Goal: Task Accomplishment & Management: Manage account settings

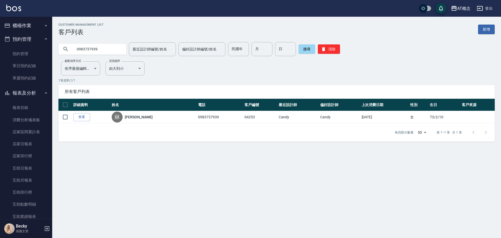
scroll to position [474, 0]
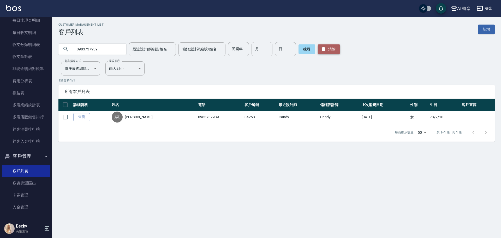
drag, startPoint x: 330, startPoint y: 48, endPoint x: 227, endPoint y: 50, distance: 103.2
click at [327, 48] on button "清除" at bounding box center [329, 48] width 22 height 9
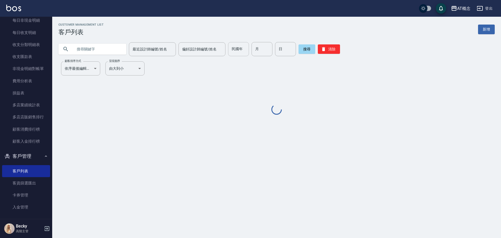
click at [236, 47] on input "民國年" at bounding box center [238, 49] width 21 height 14
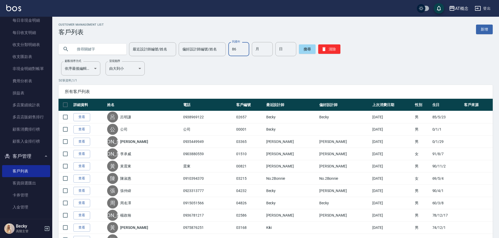
type input "86"
type input "10"
type input "22"
click at [305, 50] on button "搜尋" at bounding box center [307, 48] width 17 height 9
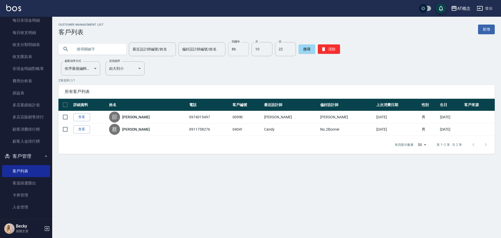
click at [236, 50] on input "86" at bounding box center [238, 49] width 21 height 14
type input "97"
type input "09"
type input "17"
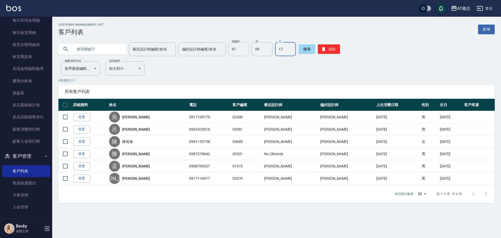
click at [237, 52] on input "97" at bounding box center [238, 49] width 21 height 14
type input "98"
type input "09"
type input "04"
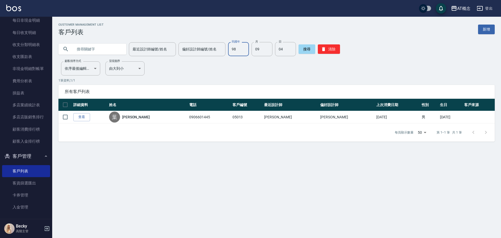
click at [235, 50] on input "98" at bounding box center [238, 49] width 21 height 14
type input "76"
type input "11"
type input "10"
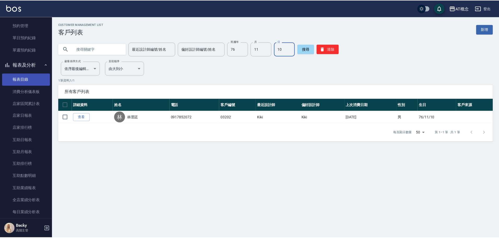
scroll to position [0, 0]
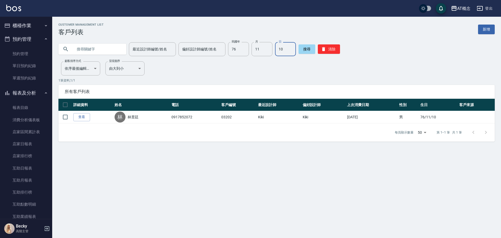
click at [28, 28] on button "櫃檯作業" at bounding box center [26, 26] width 48 height 14
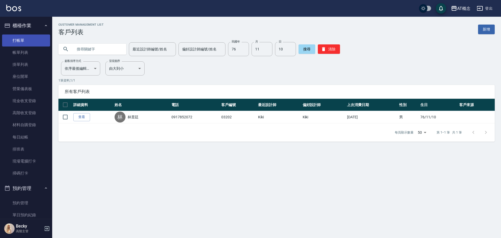
click at [27, 44] on link "打帳單" at bounding box center [26, 40] width 48 height 12
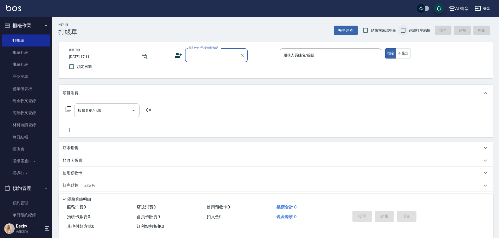
click at [403, 29] on input "連續打單結帳" at bounding box center [402, 30] width 11 height 11
checkbox input "true"
click at [204, 56] on input "顧客姓名/手機號碼/編號" at bounding box center [212, 55] width 50 height 9
type input "00521"
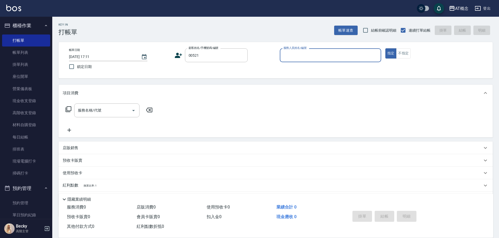
type input "1"
type input "[PERSON_NAME]/0987278642/00521"
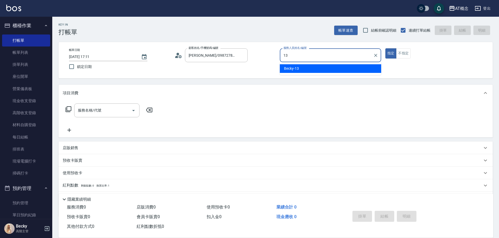
type input "Becky-13"
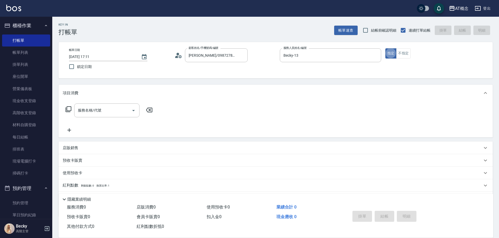
type button "true"
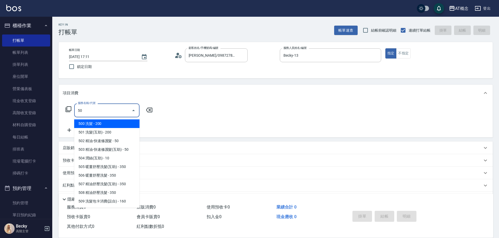
type input "501"
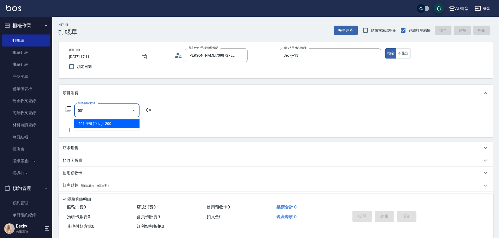
type input "20"
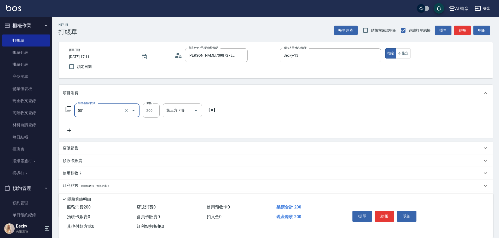
type input "501 洗髮(互助)(501)"
type input "0"
type input "25"
type input "20"
type input "250"
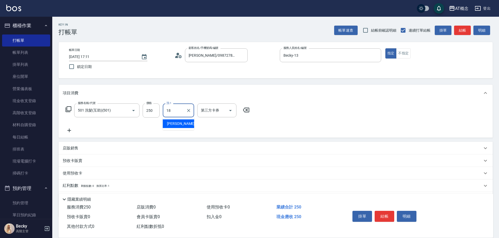
type input "[PERSON_NAME]-18"
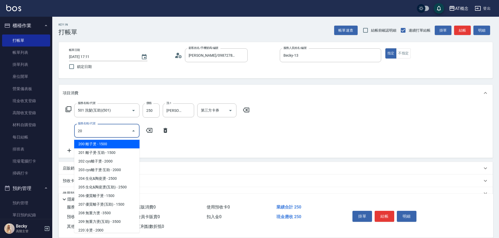
type input "205"
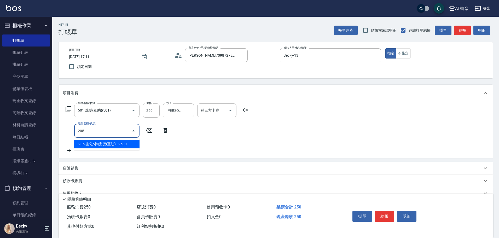
type input "270"
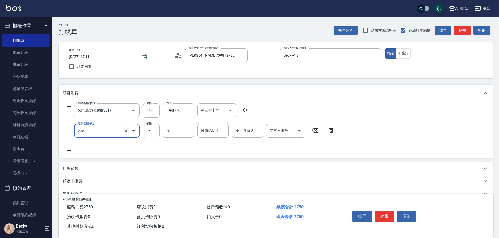
click at [126, 132] on icon "Clear" at bounding box center [126, 130] width 5 height 5
click at [96, 133] on input "服務名稱/代號" at bounding box center [100, 130] width 46 height 9
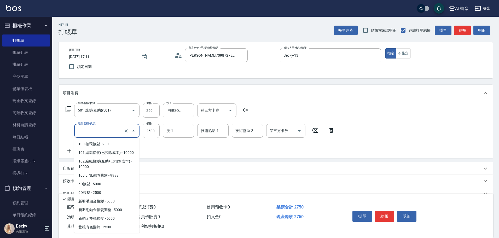
scroll to position [177, 0]
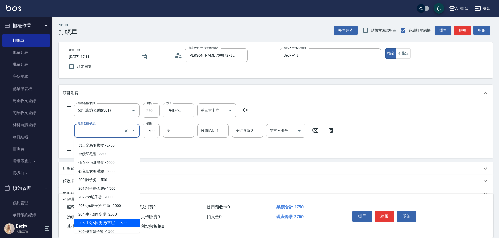
type input "3"
type input "20"
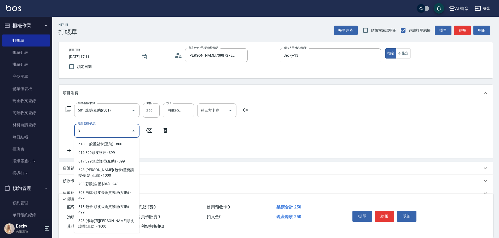
scroll to position [0, 0]
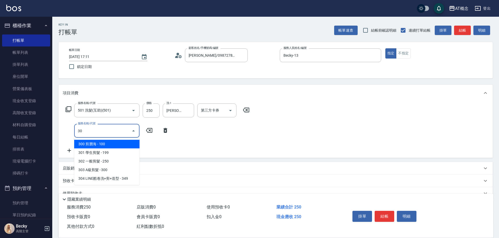
type input "302"
type input "50"
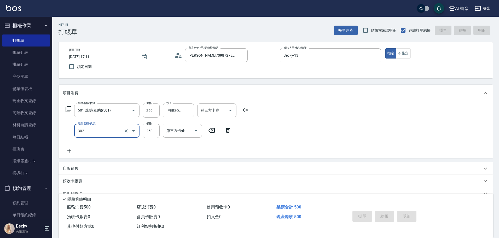
type input "0"
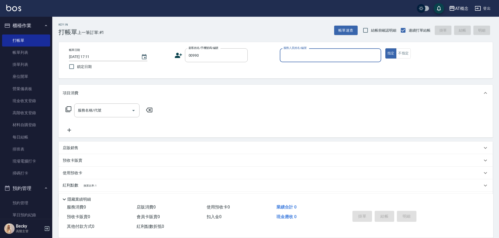
type input "[PERSON_NAME]/0974015497/00990"
type input "Anson-3"
click at [385, 48] on button "指定" at bounding box center [390, 53] width 11 height 10
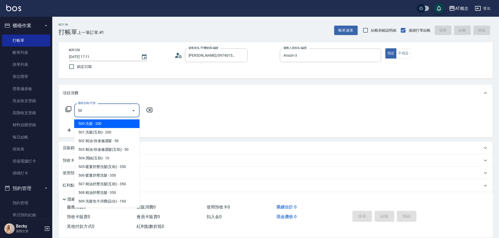
type input "501"
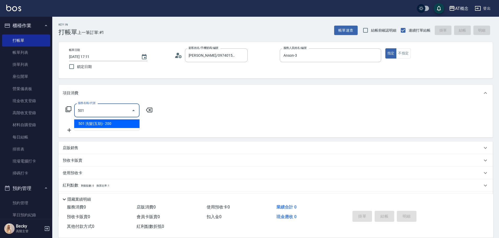
type input "20"
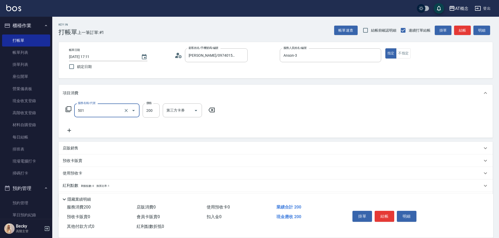
type input "501 洗髮(互助)(501)"
type input "0"
type input "25"
type input "20"
type input "250"
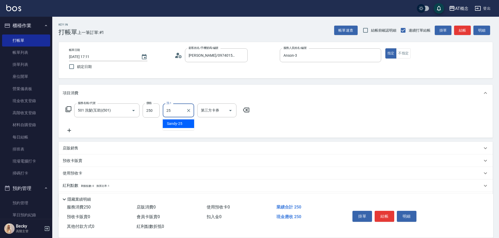
type input "Sandy-25"
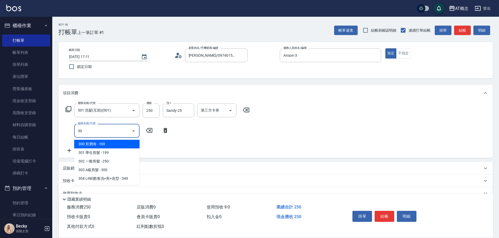
type input "303"
type input "50"
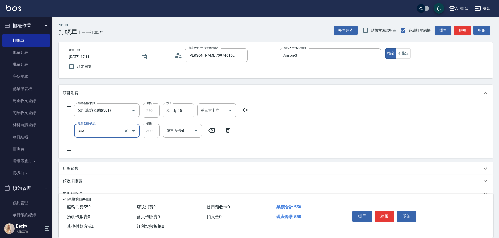
type input "303 A級剪髮(303)"
type input "20"
type input "35"
type input "60"
type input "350"
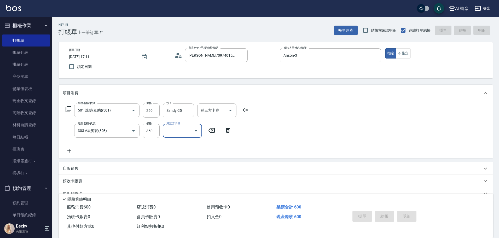
type input "[DATE] 17:12"
type input "0"
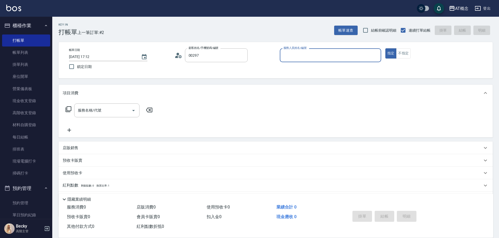
type input "[PERSON_NAME]/0961350269/00297"
type input "[PERSON_NAME]-2"
click at [385, 48] on button "指定" at bounding box center [390, 53] width 11 height 10
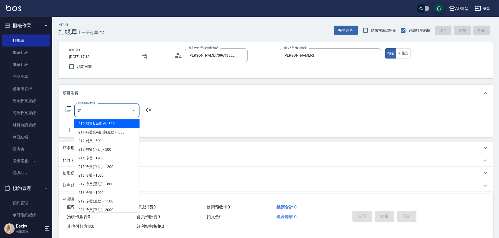
type input "217"
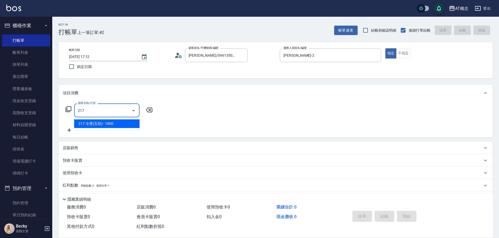
type input "180"
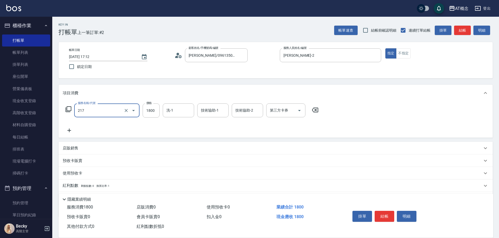
type input "217 冷燙(互助)(217)"
type input "0"
type input "22"
type input "20"
type input "220"
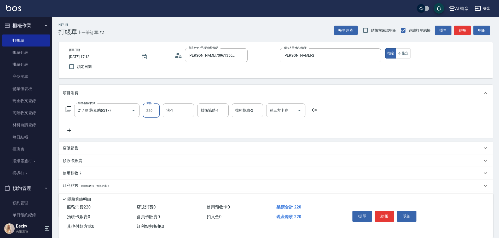
type input "220"
type input "2200"
type input "[PERSON_NAME]-18"
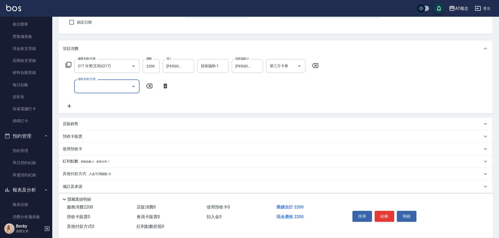
scroll to position [49, 0]
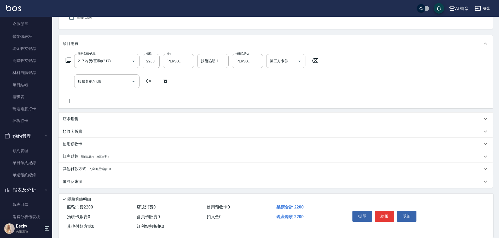
click at [75, 167] on p "其他付款方式 入金可用餘額: 0" at bounding box center [87, 169] width 48 height 6
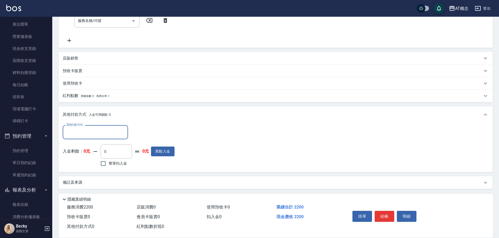
scroll to position [111, 0]
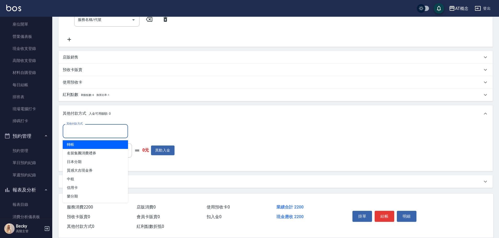
click at [81, 134] on input "其他付款方式" at bounding box center [95, 130] width 61 height 9
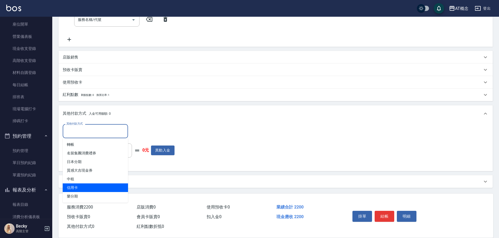
click at [85, 188] on span "信用卡" at bounding box center [95, 187] width 65 height 9
type input "信用卡"
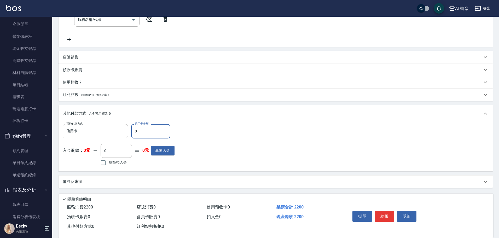
click at [144, 133] on input "0" at bounding box center [150, 131] width 39 height 14
type input "210"
type input "22"
type input "190"
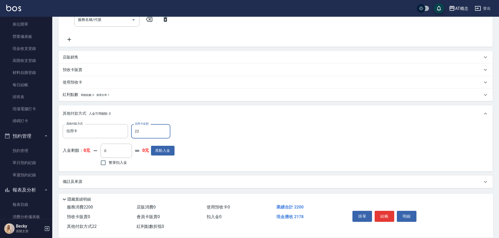
type input "220"
type input "0"
type input "2200"
type input "[DATE] 17:13"
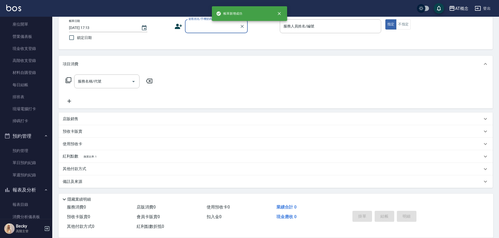
scroll to position [0, 0]
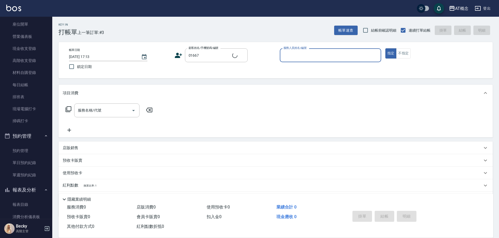
type input "[PERSON_NAME]/[PERSON_NAME]/01667"
type input "[PERSON_NAME]-2"
click at [385, 48] on button "指定" at bounding box center [390, 53] width 11 height 10
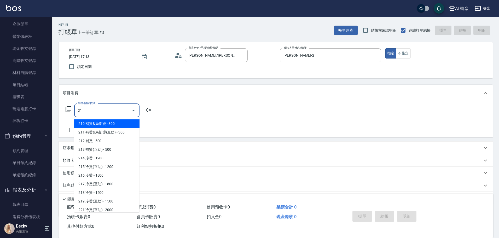
type input "217"
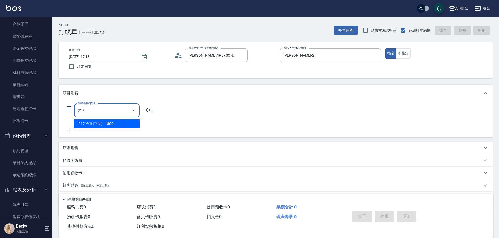
type input "180"
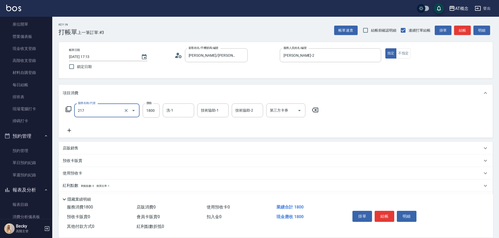
type input "217 冷燙(互助)(217)"
type input "2"
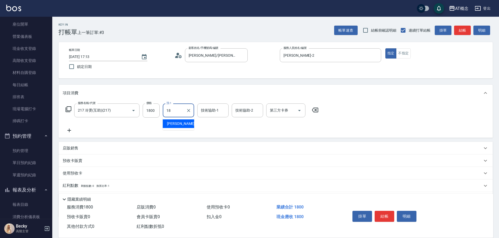
type input "[PERSON_NAME]-18"
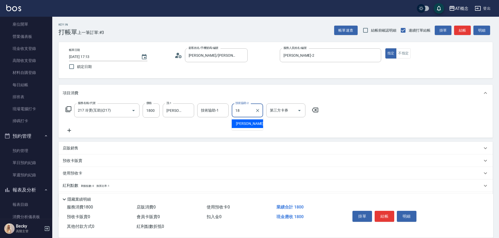
type input "[PERSON_NAME]-18"
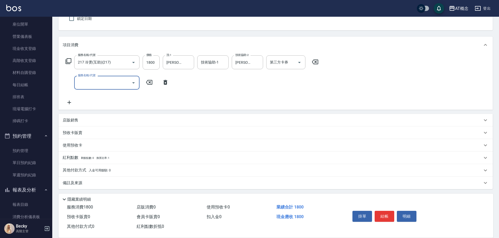
scroll to position [49, 0]
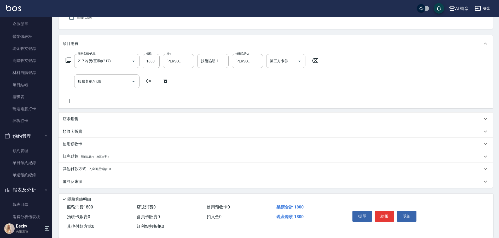
click at [72, 119] on p "店販銷售" at bounding box center [71, 118] width 16 height 5
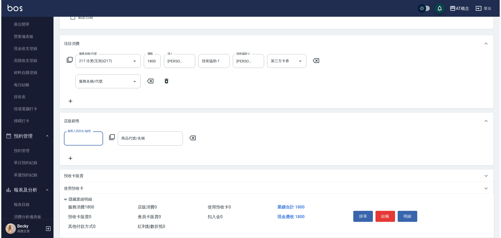
scroll to position [0, 0]
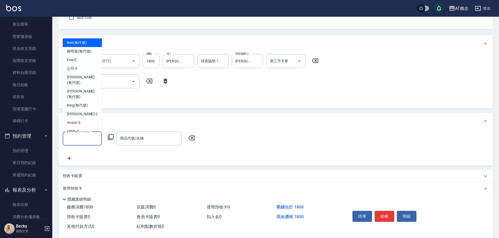
click at [74, 139] on input "服務人員姓名/編號" at bounding box center [82, 138] width 34 height 9
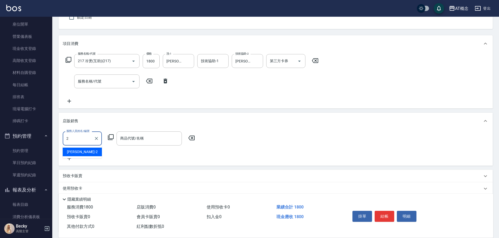
type input "[PERSON_NAME]-2"
click at [111, 137] on icon at bounding box center [111, 137] width 6 height 6
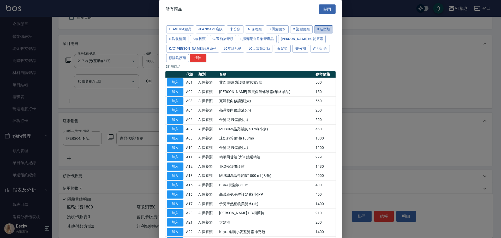
click at [314, 33] on button "D.造型類" at bounding box center [323, 29] width 19 height 8
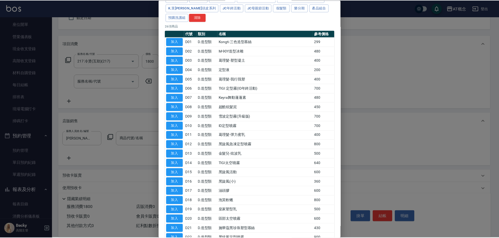
scroll to position [102, 0]
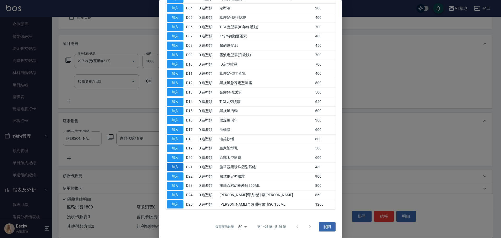
click at [176, 167] on button "加入" at bounding box center [175, 167] width 17 height 8
type input "施華蔻黑珍珠塑型慕絲"
type input "220"
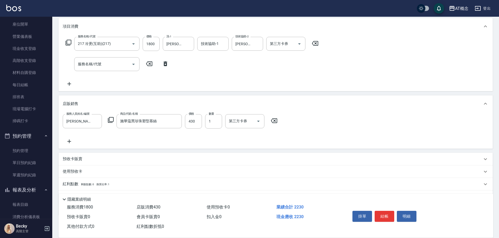
scroll to position [94, 0]
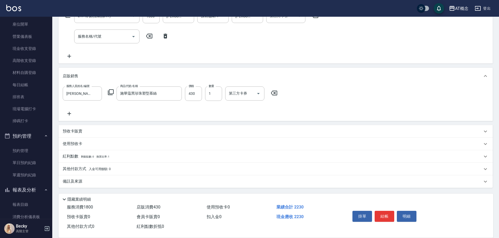
click at [73, 169] on p "其他付款方式 入金可用餘額: 0" at bounding box center [87, 169] width 48 height 6
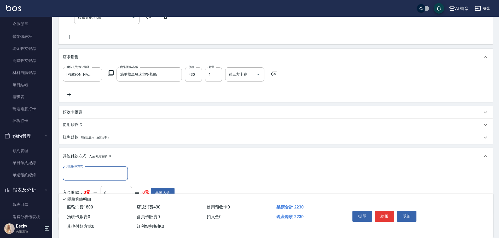
scroll to position [120, 0]
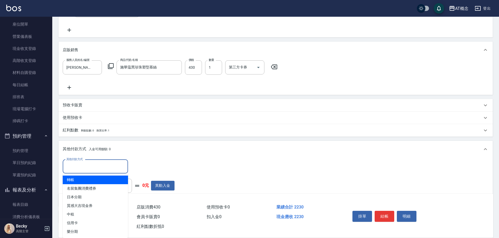
click at [76, 166] on input "其他付款方式" at bounding box center [95, 166] width 61 height 9
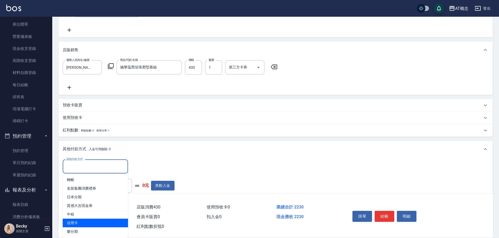
click at [80, 221] on span "信用卡" at bounding box center [95, 223] width 65 height 9
type input "信用卡"
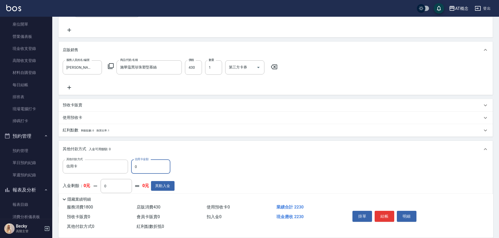
type input "22"
type input "200"
type input "222"
type input "220"
type input "223"
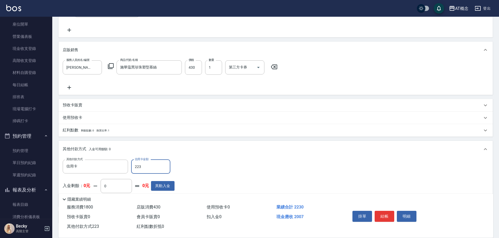
type input "0"
type input "2230"
type input "[DATE] 17:14"
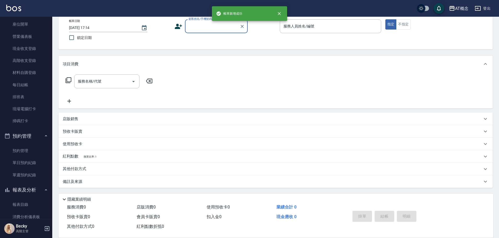
scroll to position [0, 0]
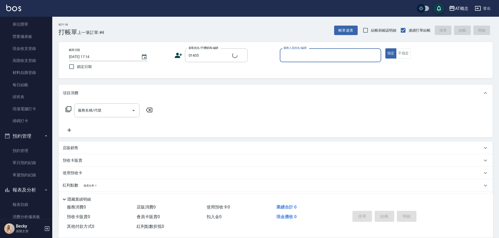
type input "[PERSON_NAME]/0916762110/01405"
type input "Anson-3"
click at [385, 48] on button "指定" at bounding box center [390, 53] width 11 height 10
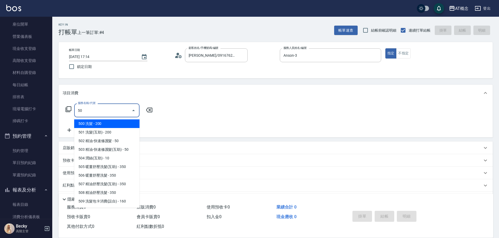
type input "501"
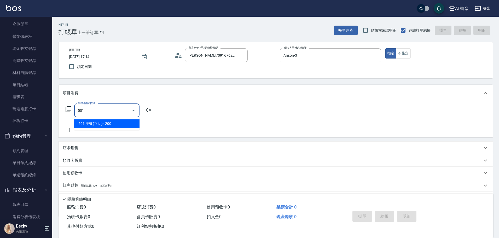
type input "20"
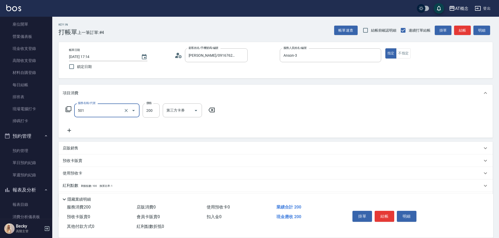
type input "501 洗髮(互助)(501)"
type input "0"
type input "25"
type input "20"
type input "250"
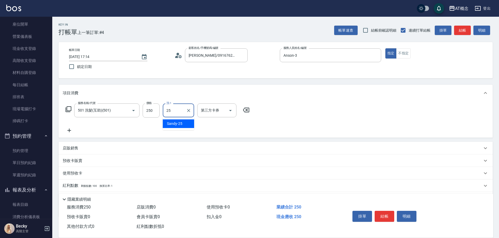
type input "Sandy-25"
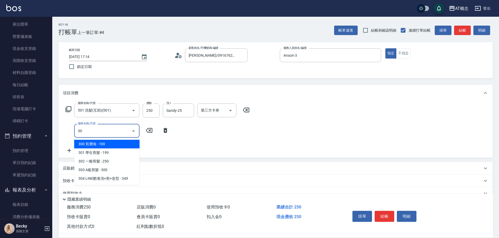
type input "303"
type input "50"
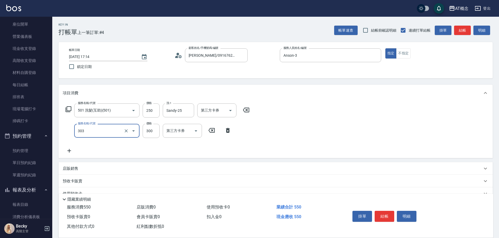
type input "303 A級剪髮(303)"
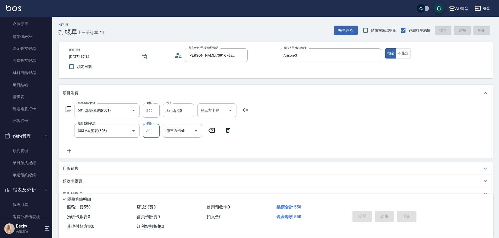
type input "[DATE] 17:15"
type input "0"
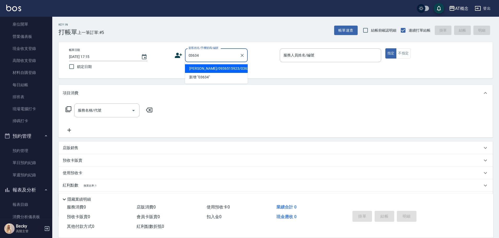
type input "[PERSON_NAME]/0936515923/03634"
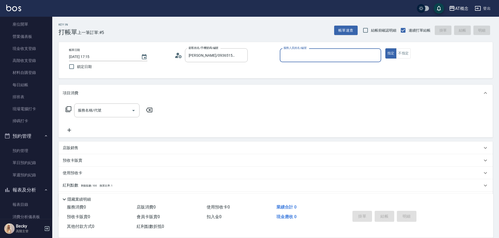
type input "Anson-3"
click at [385, 48] on button "指定" at bounding box center [390, 53] width 11 height 10
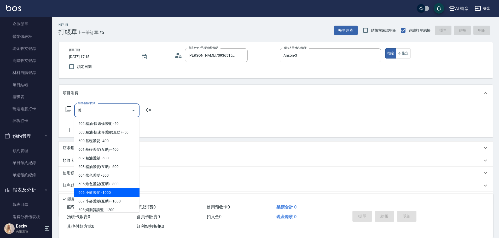
type input "606 小麥護髮(606)"
type input "100"
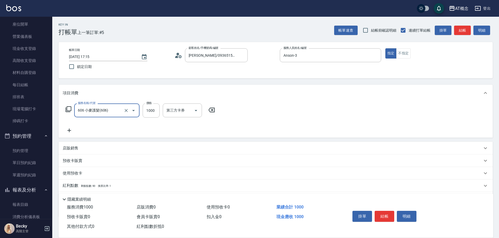
type input "606 小麥護髮(606)"
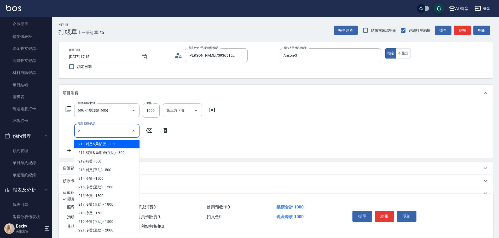
type input "216"
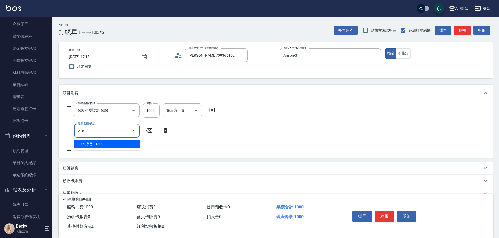
type input "280"
type input "216 冷燙(216)"
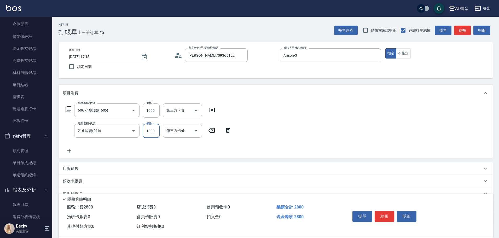
type input "100"
type input "23"
type input "120"
type input "230"
type input "330"
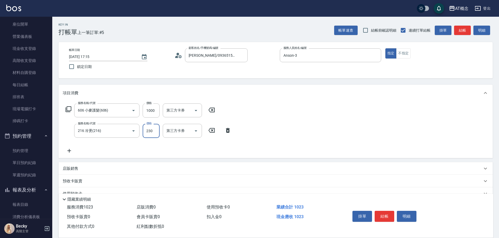
type input "2300"
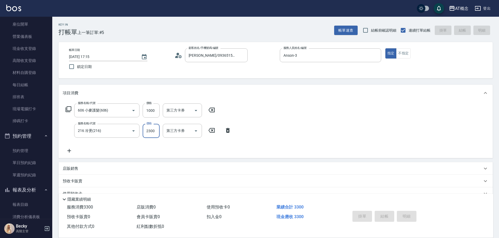
type input "0"
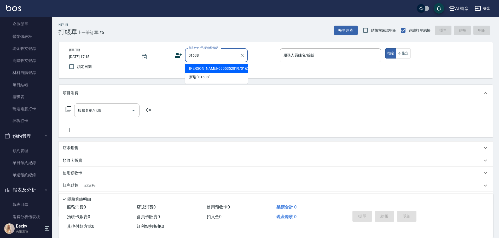
type input "[PERSON_NAME]/0905352819/01638"
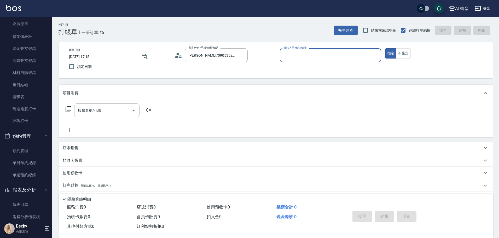
type input "Becky-13"
click at [385, 48] on button "指定" at bounding box center [390, 53] width 11 height 10
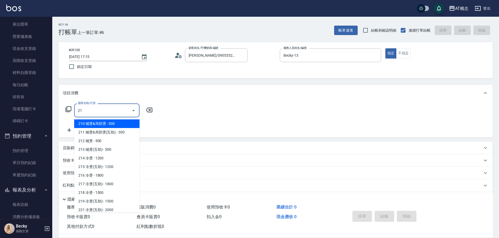
type input "216"
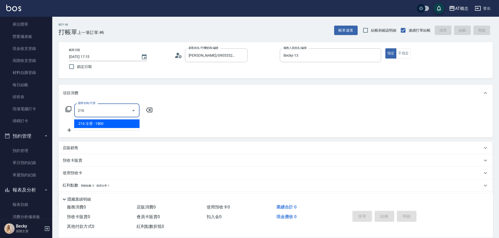
type input "180"
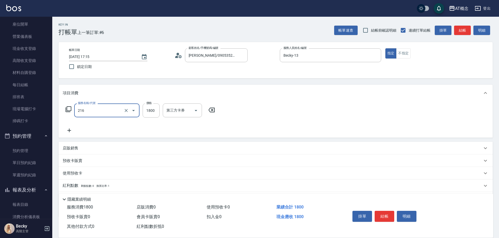
type input "216 冷燙(216)"
type input "0"
type input "30"
type input "300"
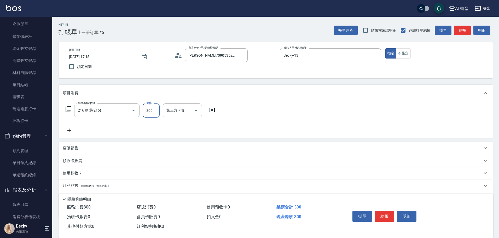
type input "300"
type input "3000"
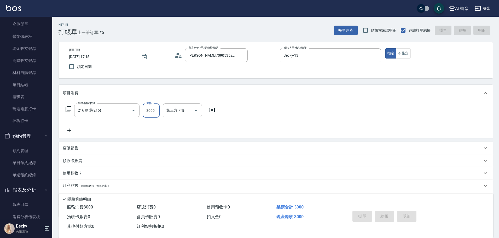
type input "0"
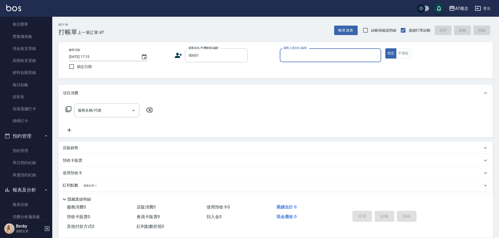
type input "公司/公司/00001"
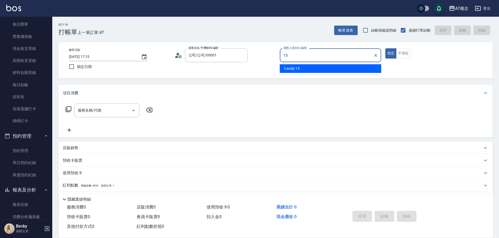
type input "Candy-15"
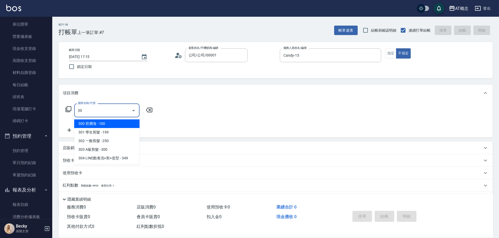
type input "303"
type input "30"
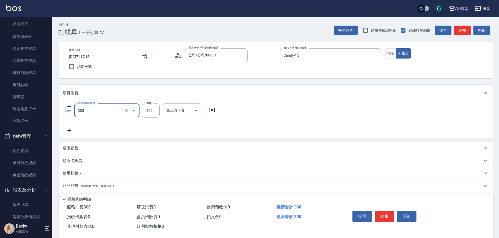
type input "0"
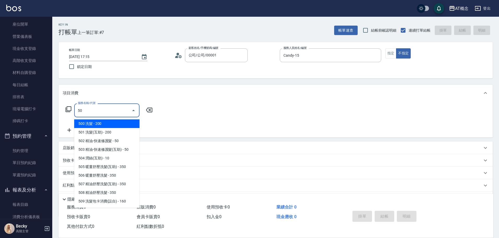
type input "501"
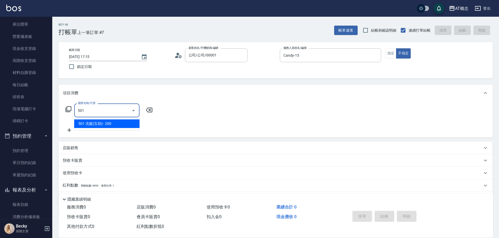
type input "20"
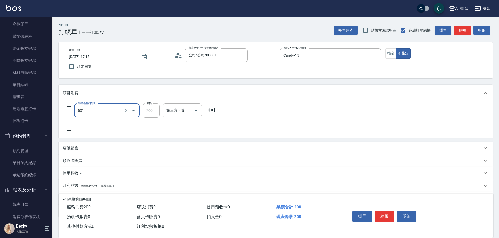
type input "501 洗髮(互助)(501)"
type input "0"
type input "30"
type input "300"
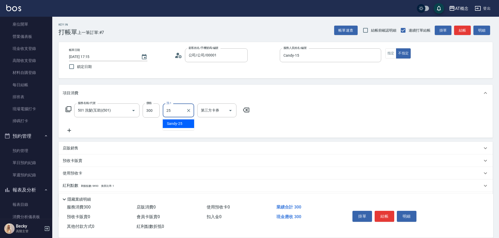
type input "Sandy-25"
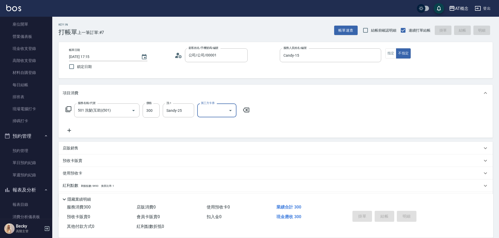
type input "[DATE] 17:16"
type input "0"
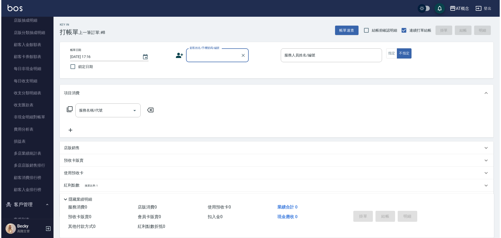
scroll to position [705, 0]
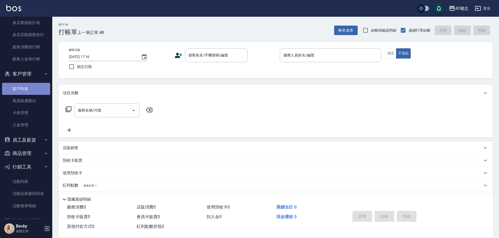
click at [27, 85] on link "客戶列表" at bounding box center [26, 89] width 48 height 12
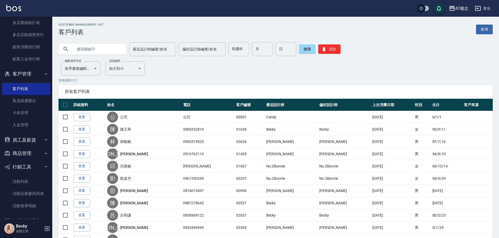
click at [240, 49] on input "民國年" at bounding box center [238, 49] width 21 height 14
type input "96"
type input "02"
type input "12"
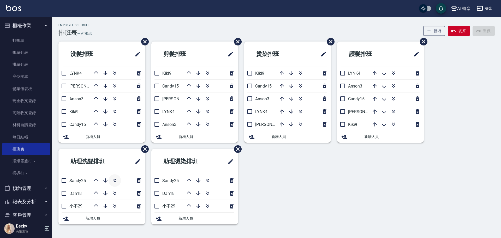
click at [114, 181] on icon "button" at bounding box center [114, 181] width 3 height 2
click at [207, 181] on icon "button" at bounding box center [208, 180] width 6 height 6
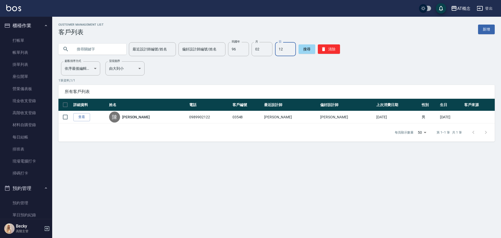
scroll to position [705, 0]
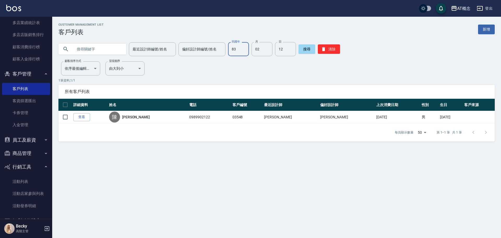
type input "83"
type input "05"
type input "25"
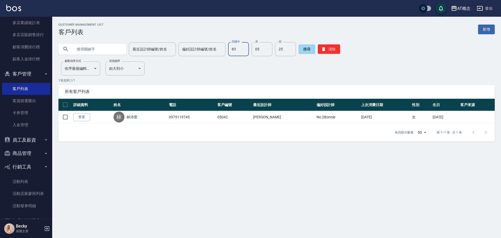
click at [233, 49] on input "83" at bounding box center [238, 49] width 21 height 14
type input "76"
type input "10"
type input "07"
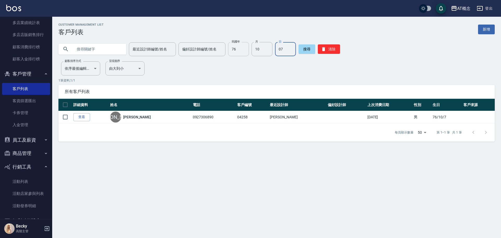
click at [241, 51] on input "76" at bounding box center [238, 49] width 21 height 14
type input "83"
type input "05"
type input "28"
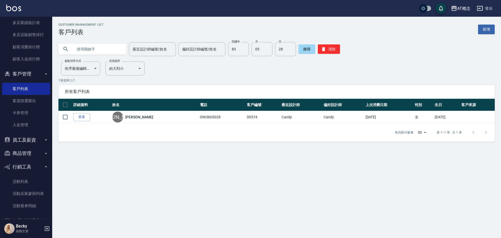
click at [324, 236] on div "Customer Management List 客戶列表 新增 最近設計師編號/姓名 最近設計師編號/姓名 偏好設計師編號/姓名 偏好設計師編號/姓名 民國…" at bounding box center [250, 119] width 501 height 238
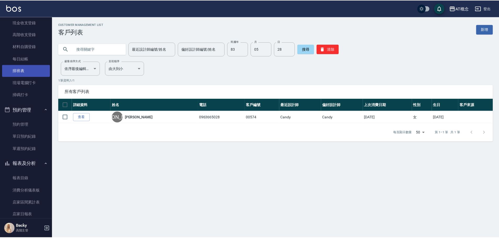
scroll to position [0, 0]
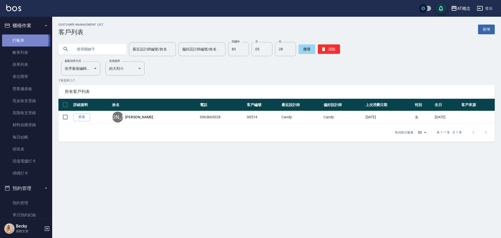
click at [21, 40] on link "打帳單" at bounding box center [26, 40] width 48 height 12
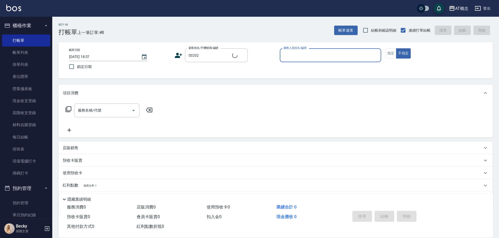
type input "林昱廷/0917852072/03202"
type input "Kiki-9"
click at [396, 48] on button "不指定" at bounding box center [403, 53] width 15 height 10
type button "false"
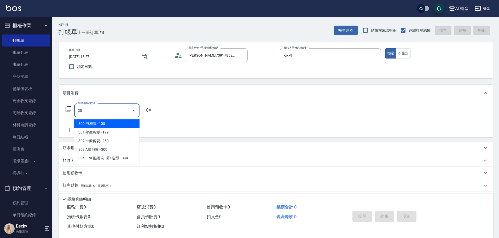
type input "303"
type input "30"
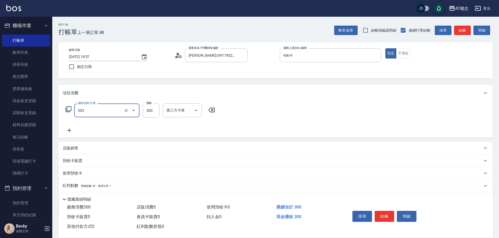
type input "303 A級剪髮(303)"
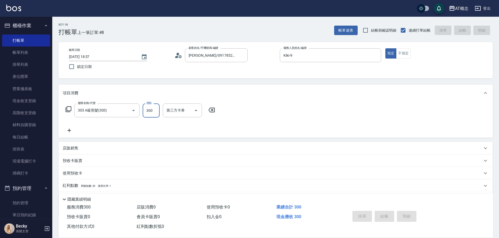
type input "2025/09/11 18:58"
type input "0"
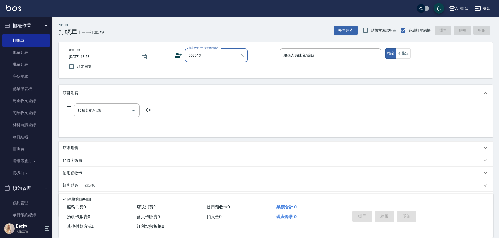
click at [207, 59] on input "058013" at bounding box center [212, 55] width 50 height 9
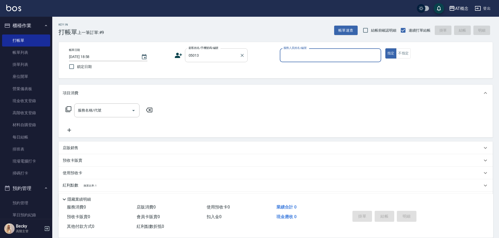
type input "葉承祐/0906601445/05013"
type input "Anson-3"
click at [385, 48] on button "指定" at bounding box center [390, 53] width 11 height 10
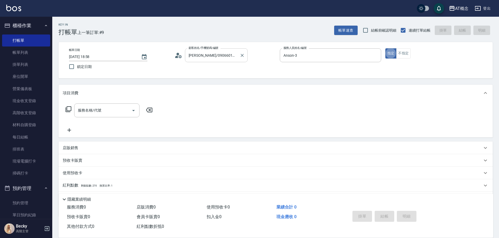
type button "true"
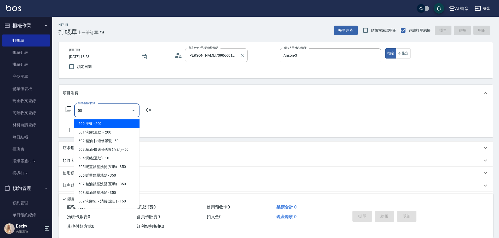
type input "500"
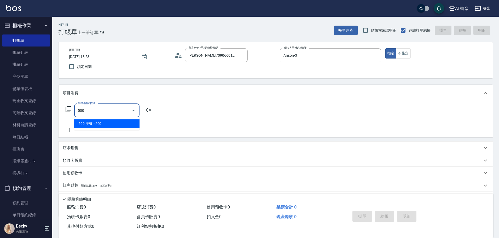
type input "20"
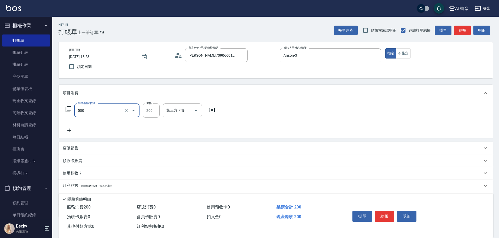
type input "500 洗髮(500)"
type input "0"
type input "25"
type input "20"
type input "250"
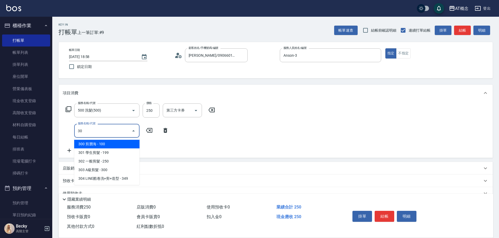
type input "303"
type input "50"
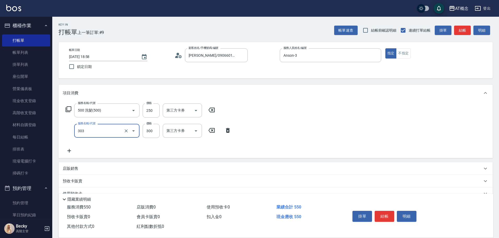
type input "303 A級剪髮(303)"
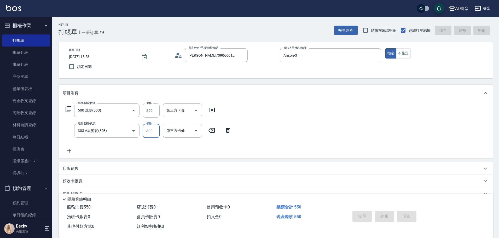
type input "0"
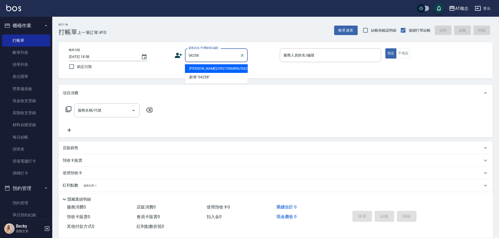
type input "李品宏/0927306890/04258"
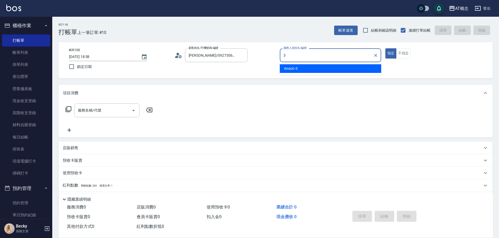
type input "Anson-3"
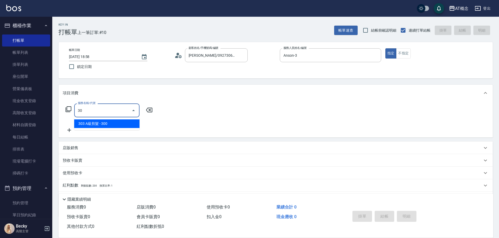
type input "303"
type input "30"
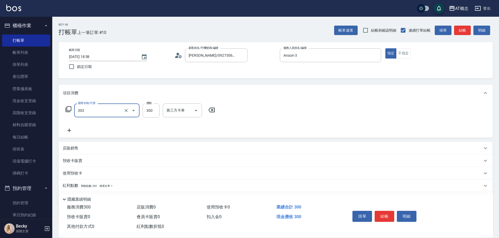
type input "303 A級剪髮(303)"
type input "0"
type input "35"
type input "30"
type input "350"
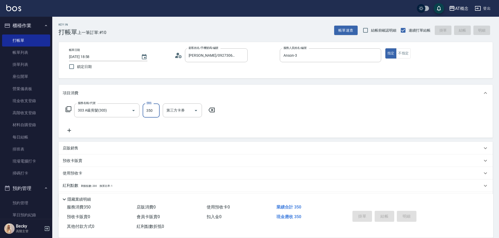
type input "2025/09/11 19:02"
type input "0"
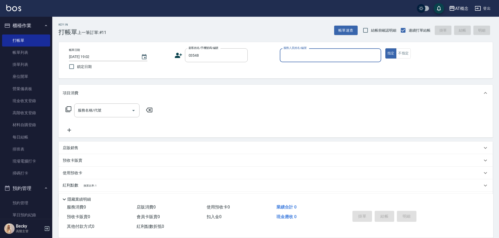
type input "陳暘/0989902122/03548"
type input "Anson-3"
click at [385, 48] on button "指定" at bounding box center [390, 53] width 11 height 10
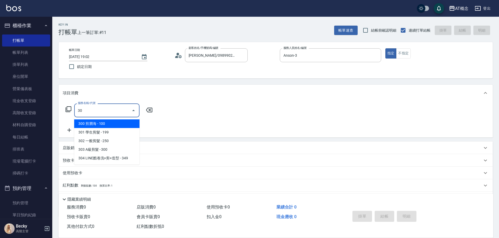
type input "303"
type input "30"
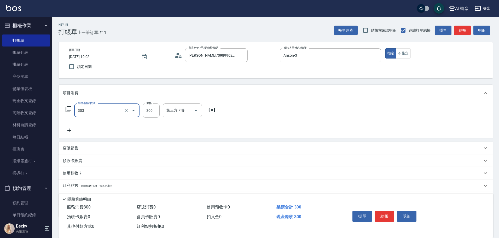
type input "303 A級剪髮(303)"
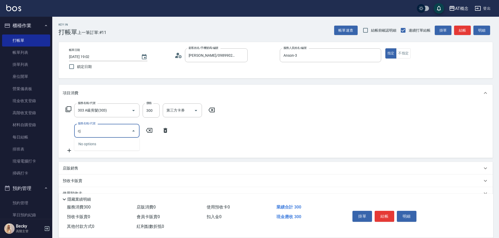
type input "c"
type input "護"
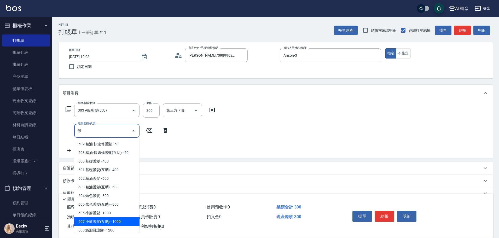
type input "130"
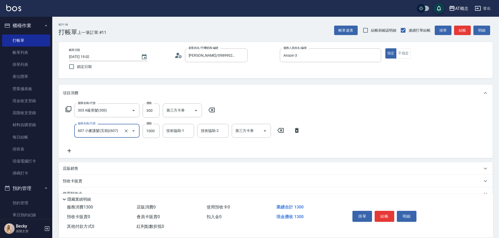
type input "607 小麥護髮(互助)(607)"
type input "Sandy-25"
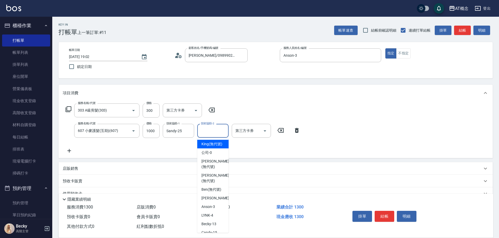
click at [207, 129] on input "技術協助-2" at bounding box center [213, 130] width 27 height 9
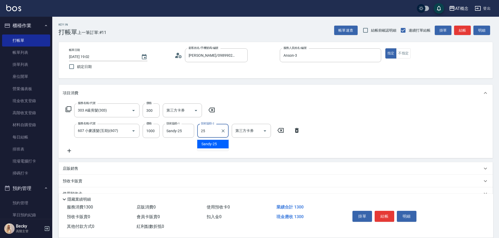
type input "Sandy-25"
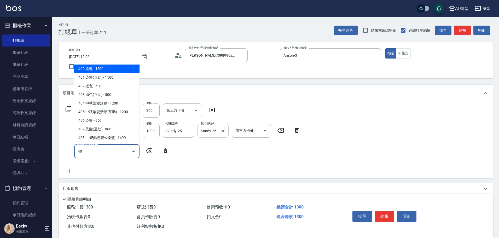
type input "401"
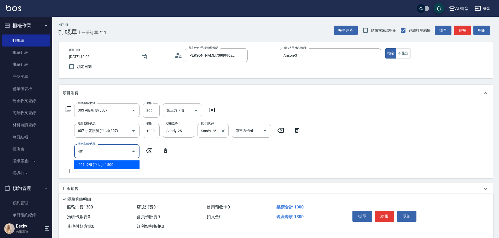
type input "280"
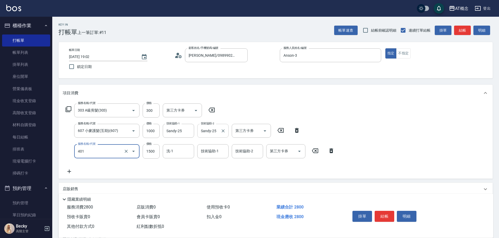
type input "401 染髮(互助)(401)"
type input "Sandy-25"
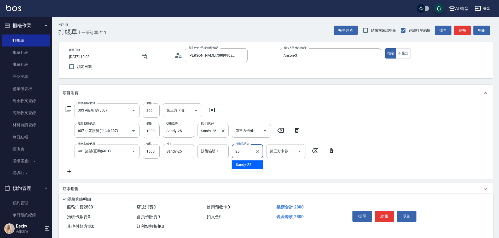
type input "Sandy-25"
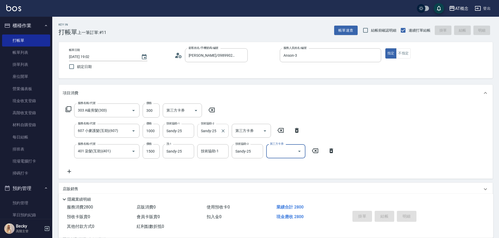
type input "2025/09/11 19:05"
type input "0"
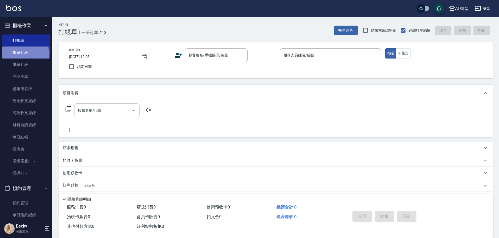
click at [22, 55] on link "帳單列表" at bounding box center [26, 52] width 48 height 12
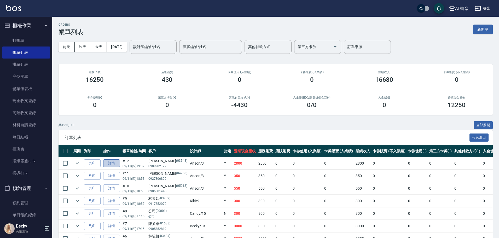
click at [109, 165] on link "詳情" at bounding box center [111, 163] width 17 height 8
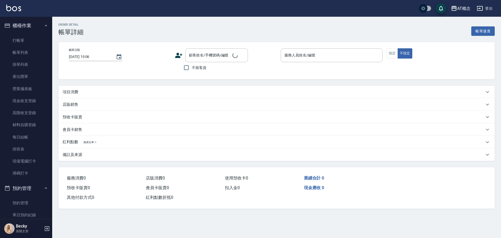
type input "2025/09/11 19:02"
type input "Anson-3"
type input "280"
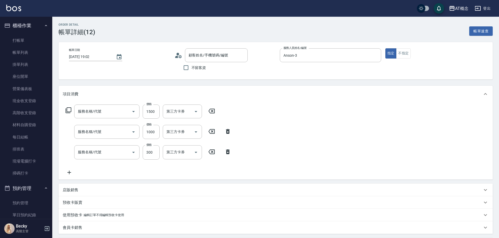
type input "401 染髮(互助)(401)"
type input "607 小麥護髮(互助)(607)"
type input "303 A級剪髮(303)"
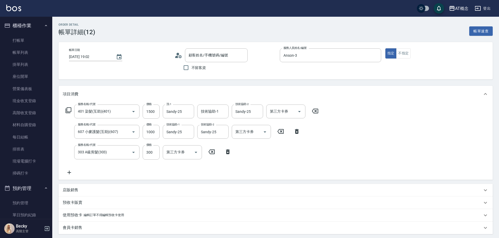
type input "陳暘/0989902122/03548"
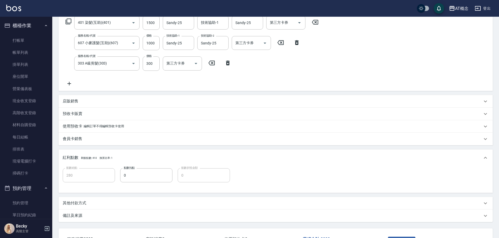
scroll to position [104, 0]
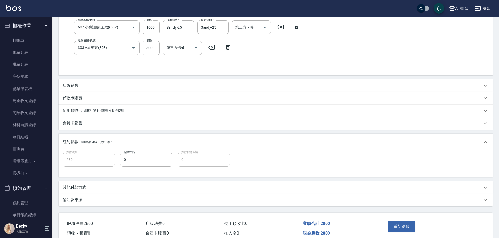
click at [74, 189] on p "其他付款方式" at bounding box center [75, 187] width 24 height 5
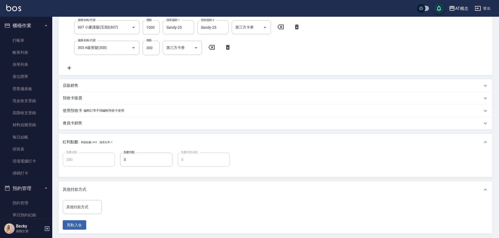
scroll to position [131, 0]
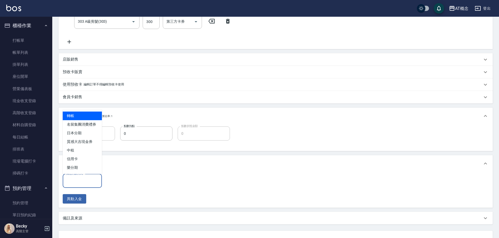
click at [74, 179] on input "其他付款方式" at bounding box center [82, 180] width 34 height 9
click at [73, 160] on span "信用卡" at bounding box center [82, 159] width 39 height 9
type input "信用卡"
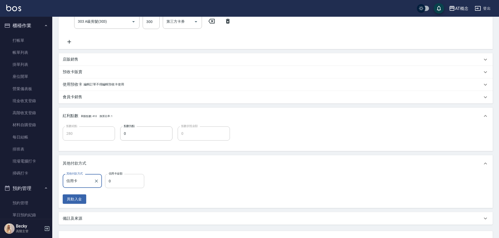
click at [130, 182] on input "0" at bounding box center [124, 181] width 39 height 14
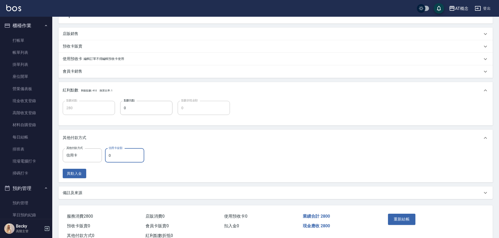
scroll to position [174, 0]
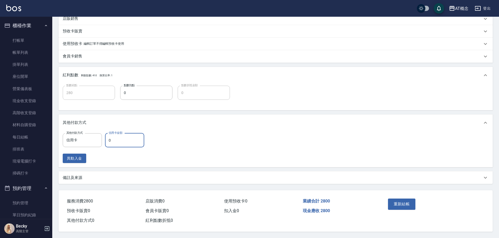
type input "270"
type input "28"
type input "250"
type input "280"
type input "0"
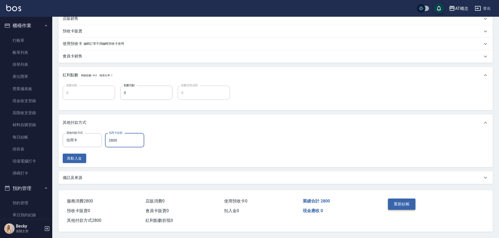
type input "2800"
click at [396, 203] on button "重新結帳" at bounding box center [402, 203] width 28 height 11
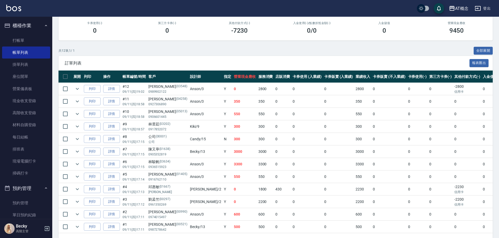
scroll to position [78, 0]
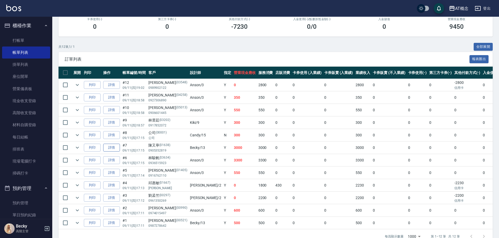
click at [111, 148] on link "詳情" at bounding box center [111, 148] width 17 height 8
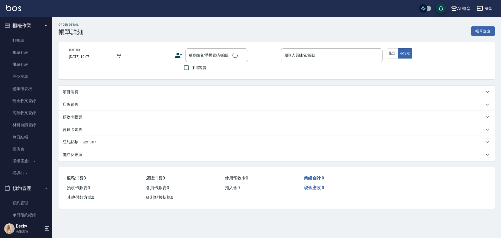
type input "[DATE] 17:15"
type input "Becky-13"
type input "300"
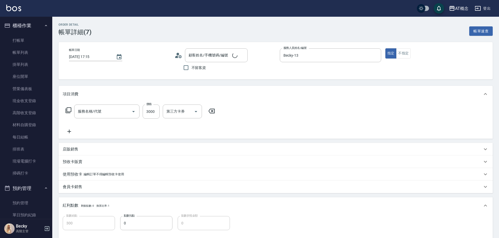
type input "[PERSON_NAME]/0905352819/01638"
type input "216 冷燙(216)"
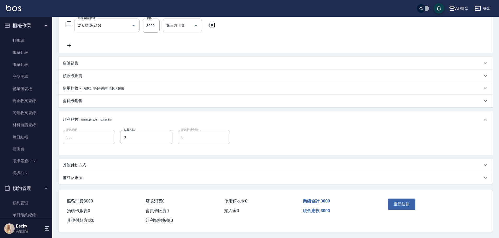
scroll to position [88, 0]
click at [149, 142] on div "點數給點 300 點數給點 點數扣點 0 點數扣點 點數折抵金額 0 點數折抵金額" at bounding box center [276, 140] width 426 height 20
click at [140, 138] on input "0" at bounding box center [146, 137] width 52 height 14
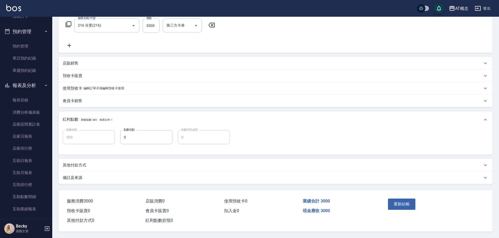
click at [301, 112] on div "紅利點數 剩餘點數: 300 換算比率: 1" at bounding box center [275, 119] width 434 height 17
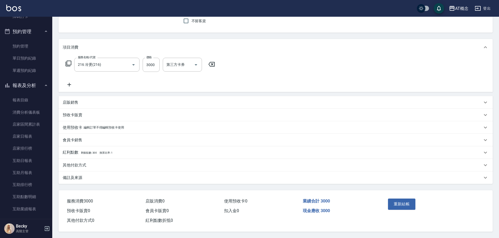
scroll to position [23, 0]
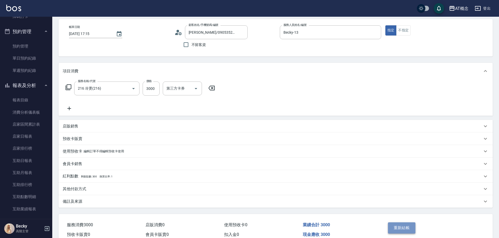
click at [407, 229] on button "重新結帳" at bounding box center [402, 227] width 28 height 11
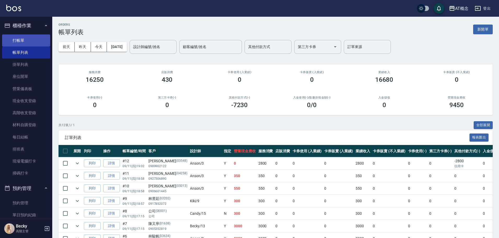
click at [24, 42] on link "打帳單" at bounding box center [26, 40] width 48 height 12
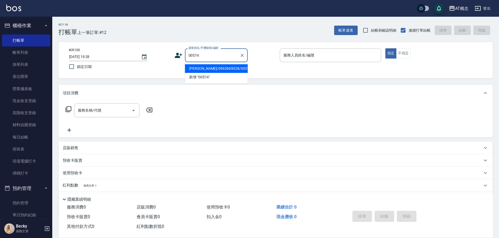
type input "楊佩錞/0963665028/00574"
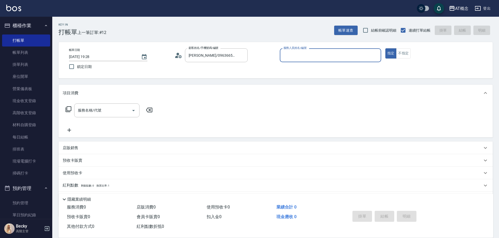
type input "Candy-15"
click at [385, 48] on button "指定" at bounding box center [390, 53] width 11 height 10
type button "true"
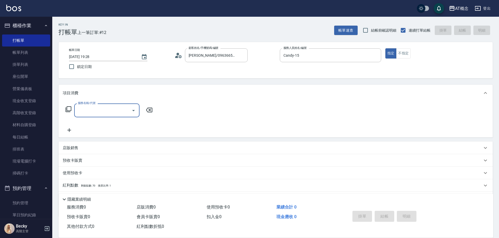
click at [69, 109] on icon at bounding box center [68, 109] width 6 height 6
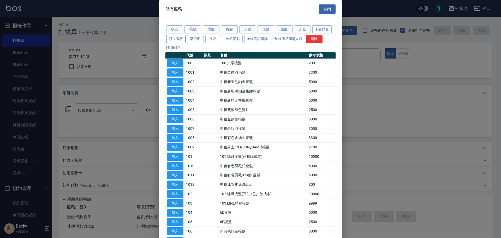
click at [173, 38] on button "頭皮養護" at bounding box center [175, 39] width 19 height 8
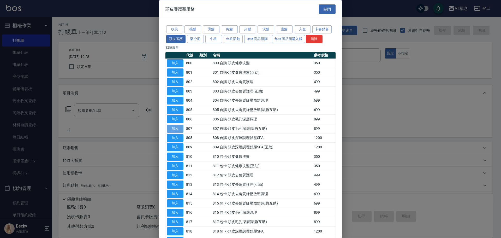
click at [178, 129] on button "加入" at bounding box center [175, 128] width 17 height 8
type input "807 自購-頭皮毛孔深層調理(互助)(807)"
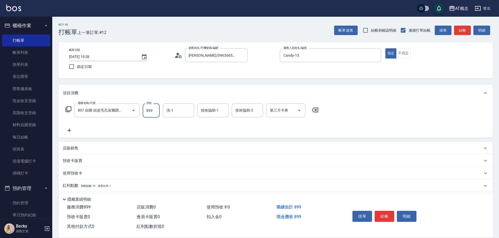
click at [153, 113] on input "899" at bounding box center [151, 110] width 17 height 14
type input "0"
type input "82"
type input "80"
type input "820"
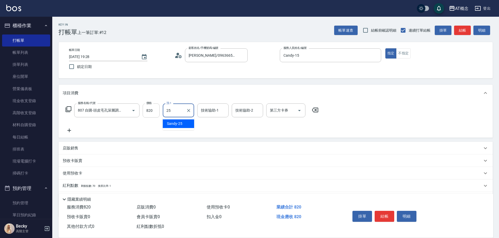
type input "Sandy-25"
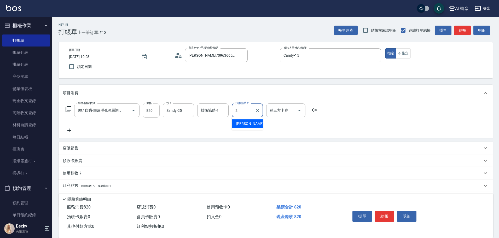
type input "25"
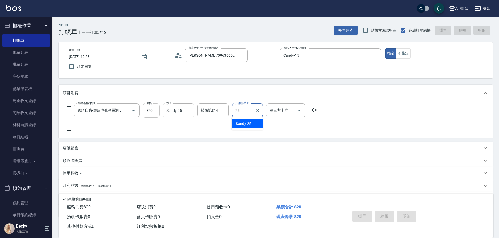
type input "0"
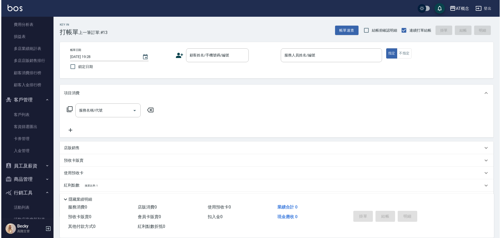
scroll to position [679, 0]
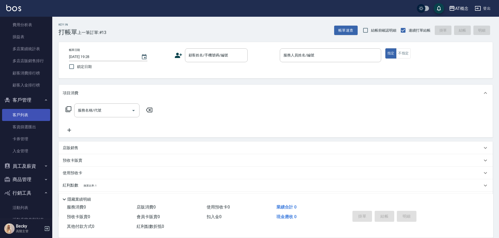
click at [26, 113] on link "客戶列表" at bounding box center [26, 115] width 48 height 12
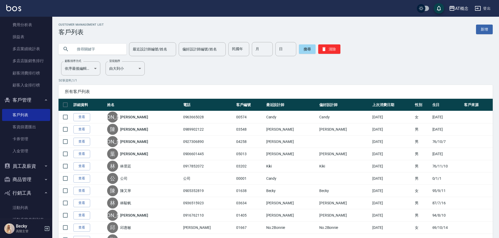
click at [89, 50] on input "text" at bounding box center [97, 49] width 49 height 14
type input "03393"
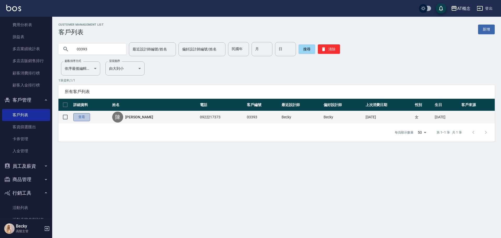
click at [80, 118] on link "查看" at bounding box center [81, 117] width 17 height 8
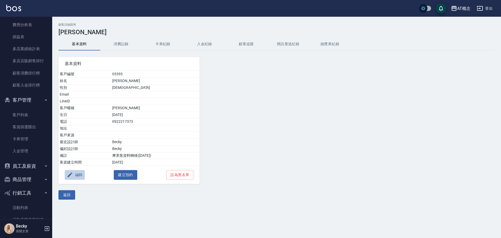
click at [80, 176] on button "編輯" at bounding box center [75, 175] width 20 height 10
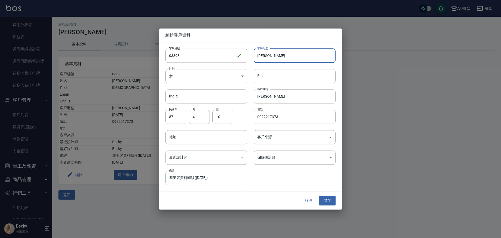
drag, startPoint x: 271, startPoint y: 58, endPoint x: 257, endPoint y: 56, distance: 14.3
click at [257, 56] on input "陳胤文" at bounding box center [295, 56] width 82 height 14
type input "賴佩玲"
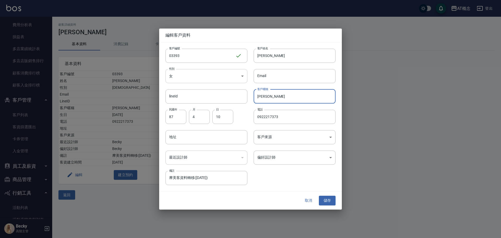
type input "胤"
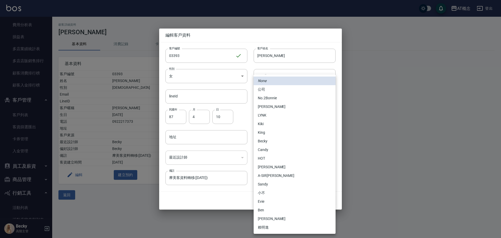
click at [276, 157] on body "AT概念 登出 櫃檯作業 打帳單 帳單列表 掛單列表 座位開單 營業儀表板 現金收支登錄 高階收支登錄 材料自購登錄 每日結帳 排班表 現場電腦打卡 掃碼打卡…" at bounding box center [250, 119] width 501 height 238
click at [277, 99] on li "No.2Bonnie" at bounding box center [295, 98] width 82 height 9
type input "20abcae0-810e-448a-b26a-bcbab897de4d"
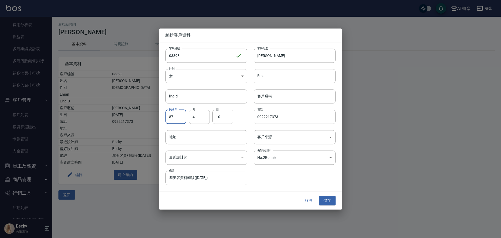
click at [174, 116] on input "87" at bounding box center [176, 117] width 21 height 14
click at [174, 116] on input "875" at bounding box center [176, 117] width 21 height 14
type input "59"
type input "12"
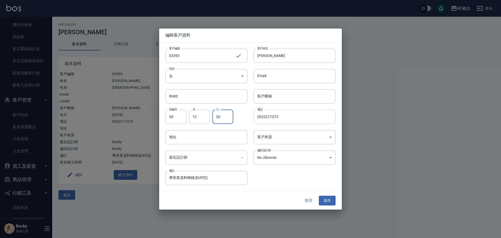
type input "20"
drag, startPoint x: 289, startPoint y: 116, endPoint x: 248, endPoint y: 117, distance: 40.5
click at [248, 117] on div "電話 0922217373 電話" at bounding box center [292, 113] width 88 height 20
type input "0953191493"
click at [331, 203] on button "儲存" at bounding box center [327, 201] width 17 height 10
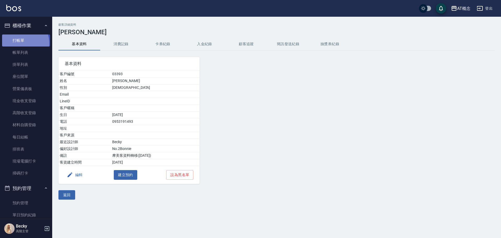
click at [21, 43] on link "打帳單" at bounding box center [26, 40] width 48 height 12
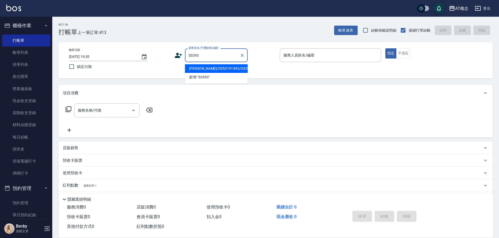
type input "賴佩玲/0953191493/03393"
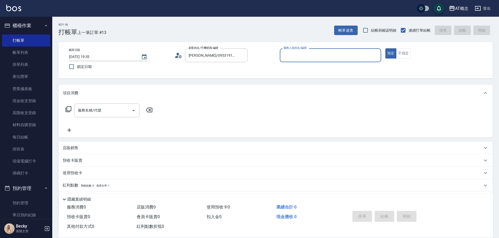
type input "[PERSON_NAME]-2"
click at [385, 48] on button "指定" at bounding box center [390, 53] width 11 height 10
type button "true"
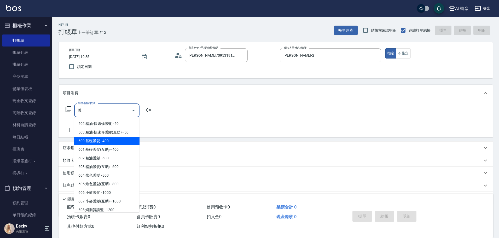
click at [118, 141] on span "600 基礎護髮 - 400" at bounding box center [106, 141] width 65 height 9
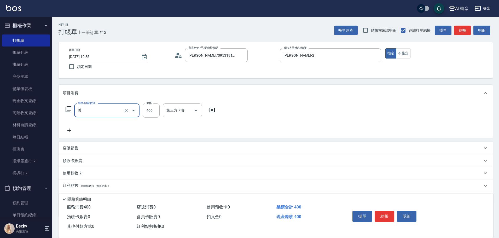
type input "600 基礎護髮(600)"
type input "40"
click at [109, 112] on input "600 基礎護髮(600)" at bounding box center [100, 110] width 46 height 9
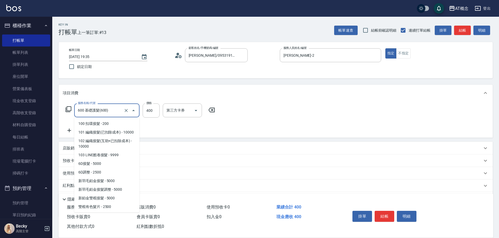
click at [109, 112] on input "600 基礎護髮(600)" at bounding box center [100, 110] width 46 height 9
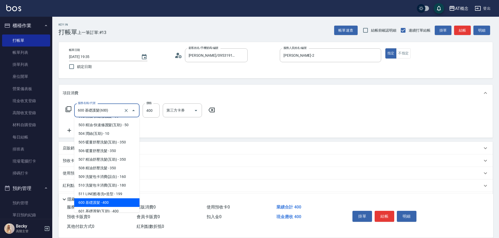
type input "6"
type input "0"
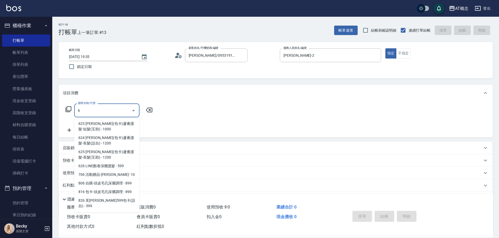
scroll to position [0, 0]
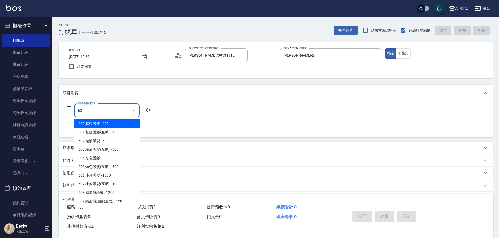
type input "601"
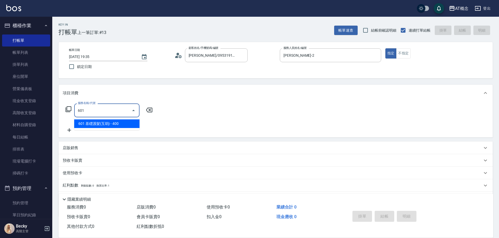
type input "40"
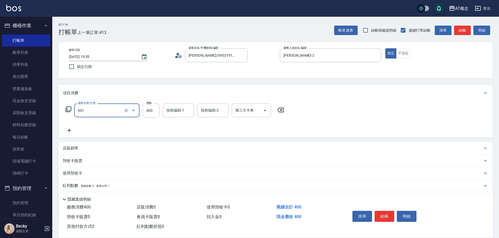
type input "601 基礎護髮(互助)(601)"
type input "0"
type input "30"
type input "300"
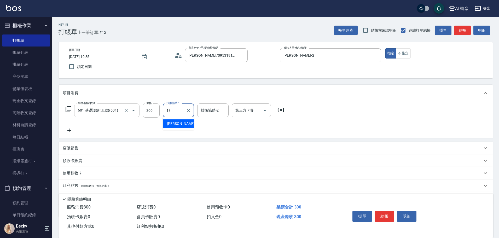
type input "[PERSON_NAME]-18"
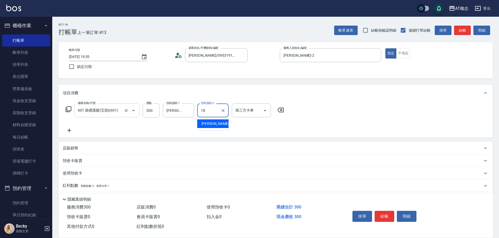
type input "[PERSON_NAME]-18"
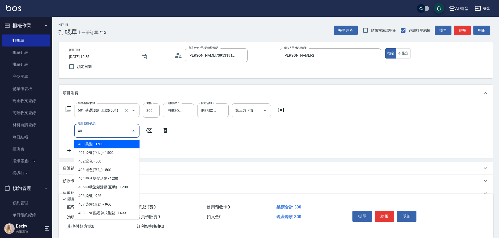
type input "401"
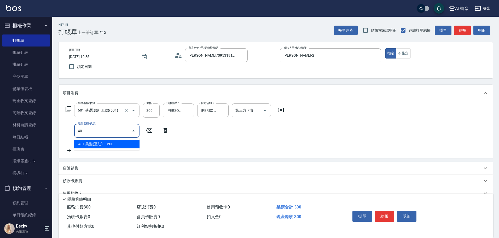
type input "180"
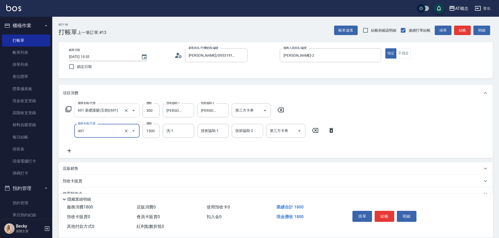
type input "401 染髮(互助)(401)"
type input "30"
type input "189"
type input "40"
type input "1899"
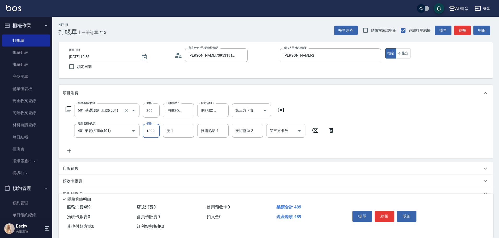
type input "210"
type input "1899"
type input "[PERSON_NAME]-18"
type input "18"
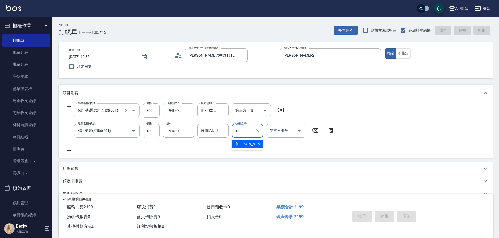
type input "2025/09/11 19:36"
type input "0"
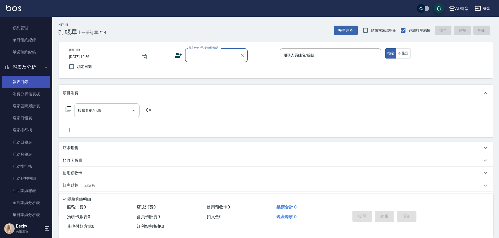
scroll to position [183, 0]
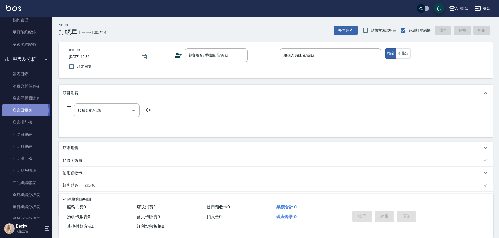
click at [24, 110] on link "店家日報表" at bounding box center [26, 110] width 48 height 12
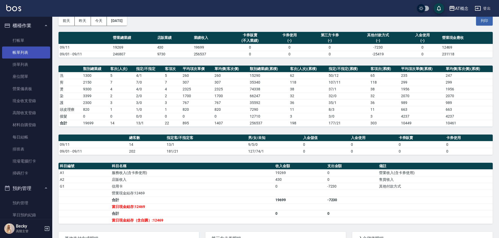
click at [27, 54] on link "帳單列表" at bounding box center [26, 52] width 48 height 12
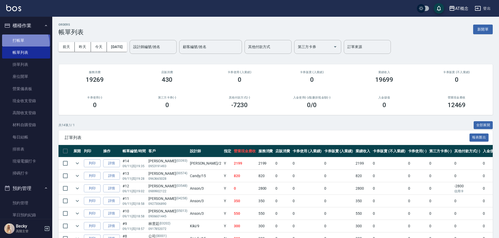
click at [21, 44] on link "打帳單" at bounding box center [26, 40] width 48 height 12
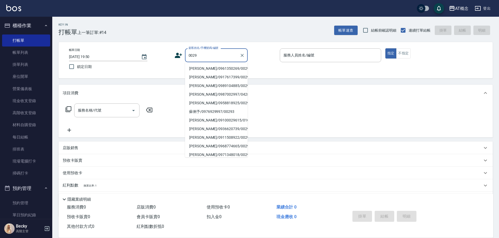
click at [202, 55] on input "0029" at bounding box center [212, 55] width 50 height 9
type input "0"
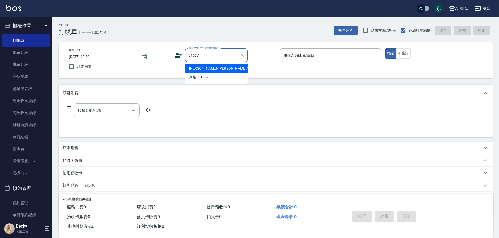
type input "[PERSON_NAME]/[PERSON_NAME]/01667"
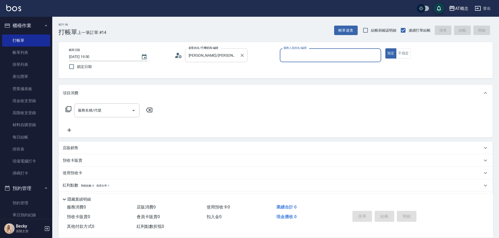
type input "[PERSON_NAME]-2"
click at [385, 48] on button "指定" at bounding box center [390, 53] width 11 height 10
type button "true"
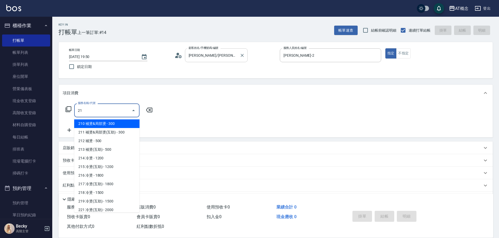
type input "217"
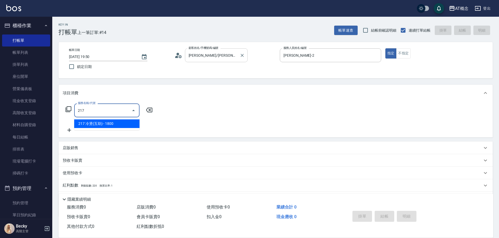
type input "180"
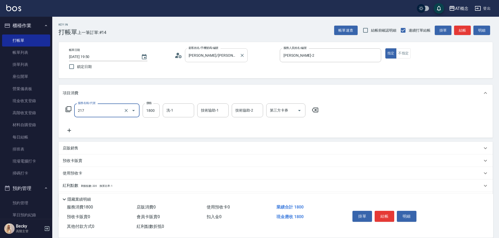
type input "217 冷燙(互助)(217)"
type input "0"
type input "26"
type input "20"
type input "260"
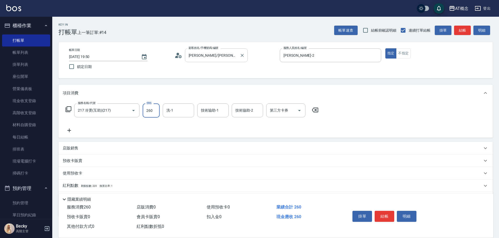
type input "260"
type input "2600"
type input "[PERSON_NAME]-18"
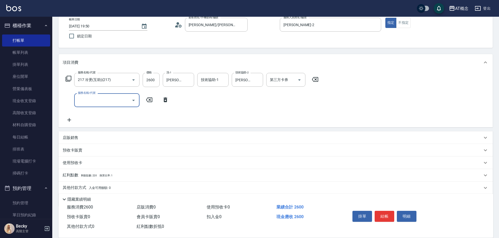
scroll to position [49, 0]
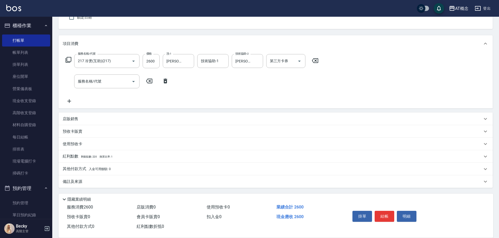
click at [79, 170] on p "其他付款方式 入金可用餘額: 0" at bounding box center [87, 169] width 48 height 6
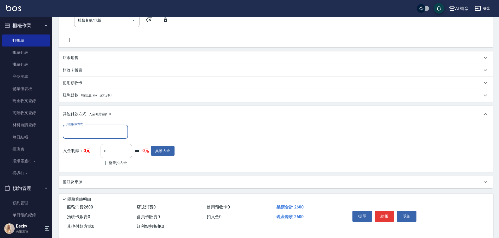
scroll to position [111, 0]
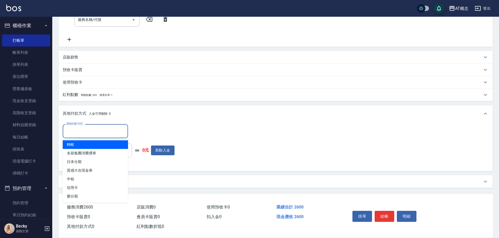
click at [71, 135] on input "其他付款方式" at bounding box center [95, 130] width 61 height 9
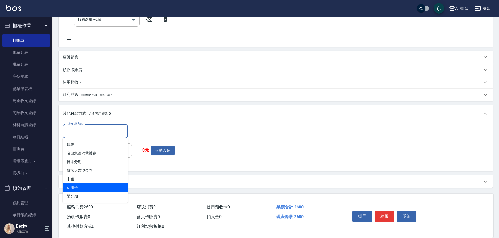
click at [85, 186] on span "信用卡" at bounding box center [95, 187] width 65 height 9
type input "信用卡"
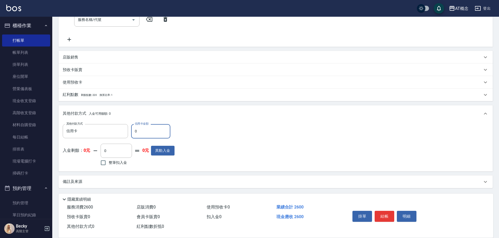
click at [142, 134] on input "0" at bounding box center [150, 131] width 39 height 14
type input "250"
type input "26"
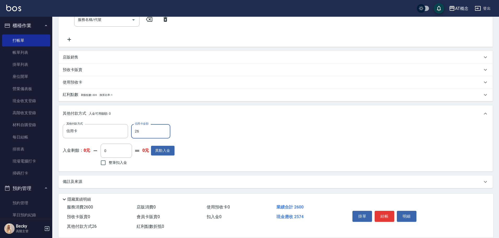
type input "230"
type input "260"
type input "0"
type input "2600"
type input "2025/09/11 19:51"
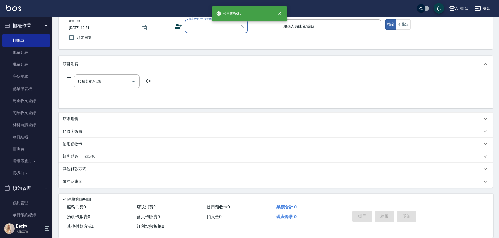
scroll to position [0, 0]
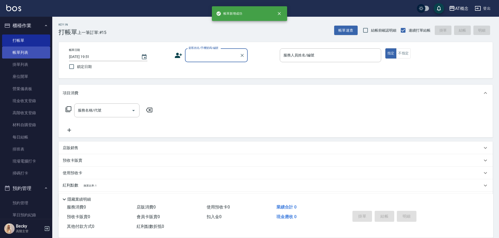
click at [21, 52] on link "帳單列表" at bounding box center [26, 52] width 48 height 12
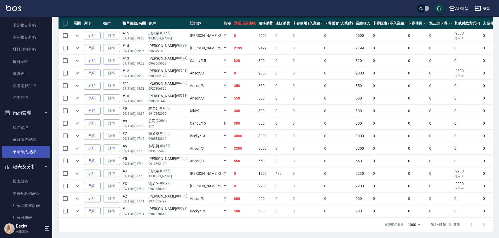
scroll to position [131, 0]
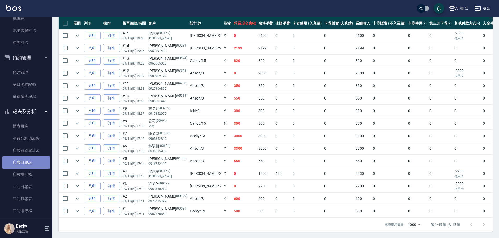
click at [30, 161] on link "店家日報表" at bounding box center [26, 162] width 48 height 12
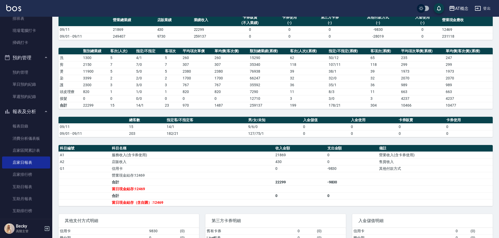
scroll to position [52, 0]
